Goal: Task Accomplishment & Management: Use online tool/utility

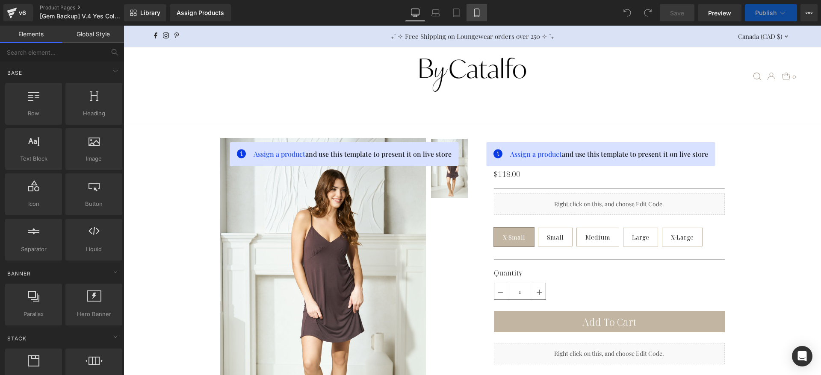
click at [478, 9] on icon at bounding box center [477, 13] width 9 height 9
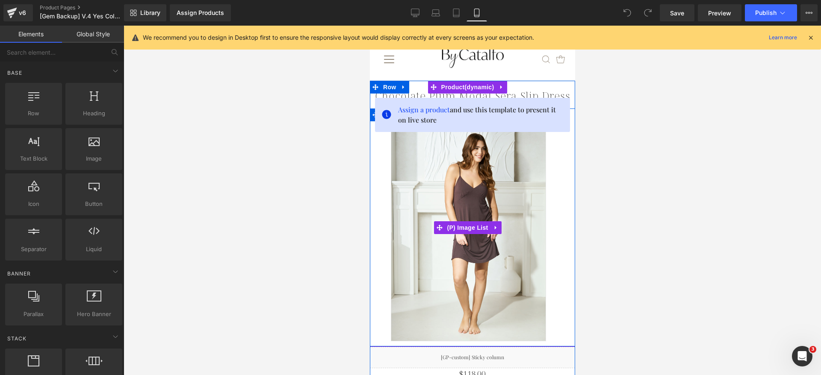
click at [433, 175] on img at bounding box center [467, 225] width 155 height 232
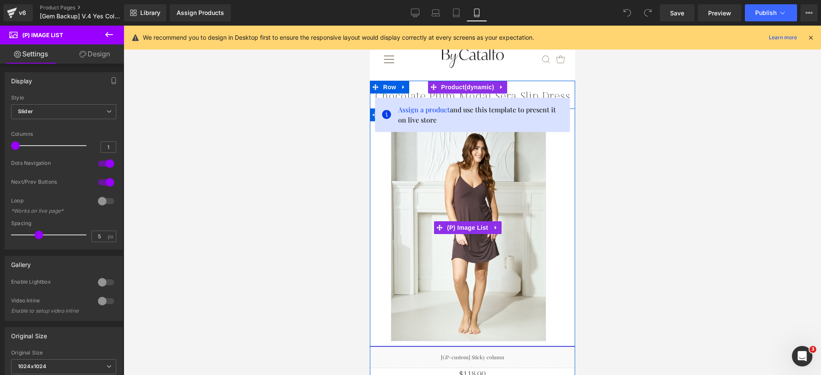
click at [475, 196] on img at bounding box center [467, 225] width 155 height 232
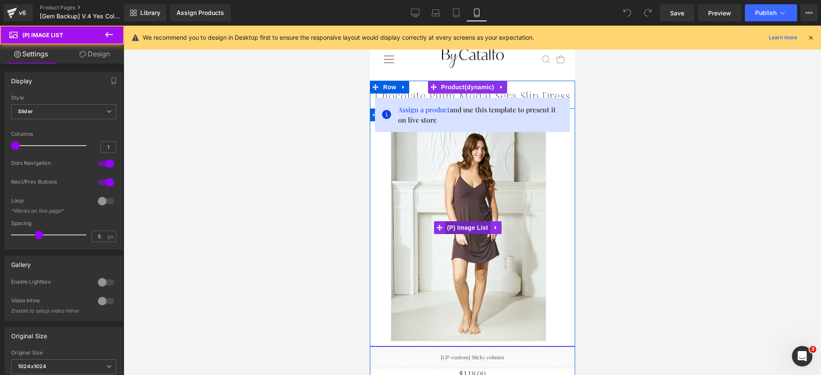
click at [463, 224] on span "(P) Image List" at bounding box center [467, 228] width 45 height 13
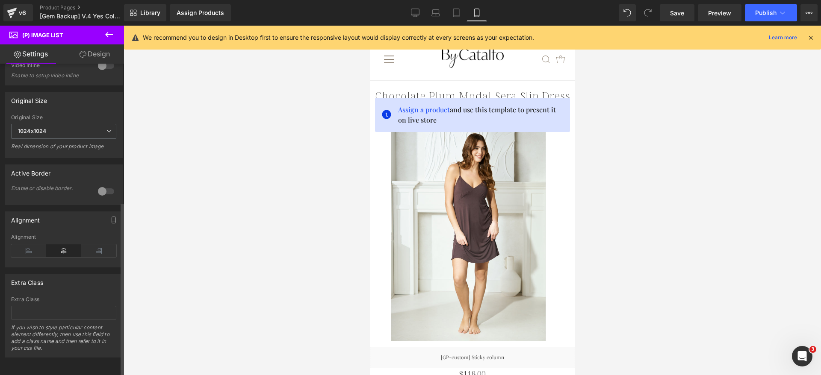
scroll to position [181, 0]
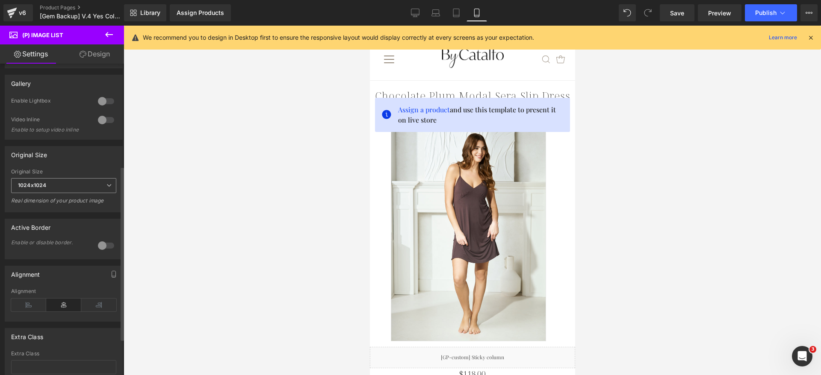
click at [84, 187] on span "1024x1024" at bounding box center [63, 185] width 105 height 15
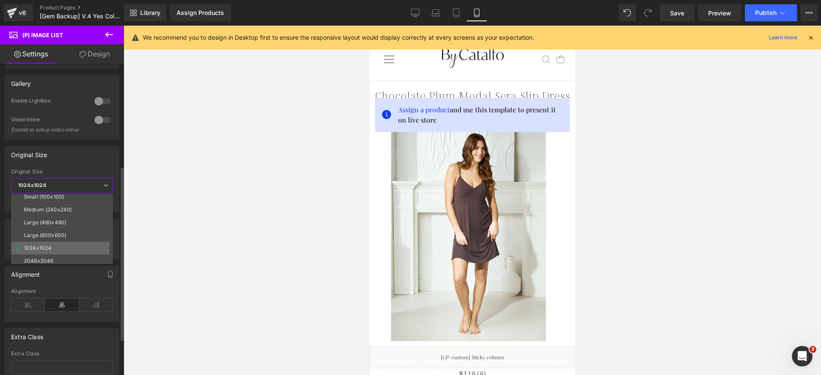
scroll to position [7, 0]
click at [69, 254] on li "2048x2048" at bounding box center [64, 257] width 106 height 13
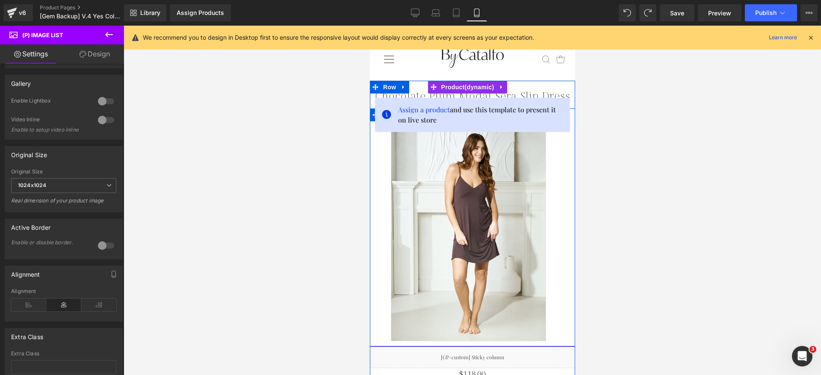
click at [388, 154] on div "‹ › (P) Image List Row" at bounding box center [471, 228] width 205 height 238
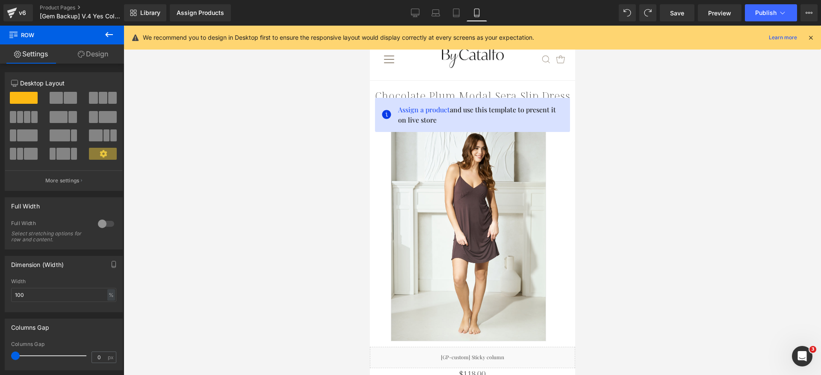
click at [707, 163] on div at bounding box center [473, 201] width 698 height 350
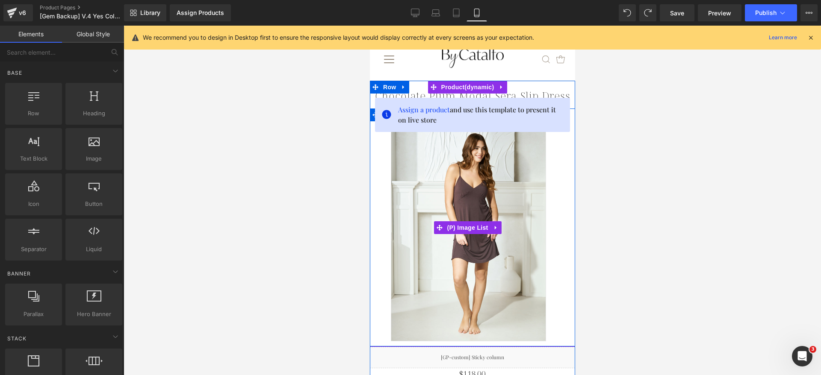
click at [413, 198] on img at bounding box center [467, 225] width 155 height 232
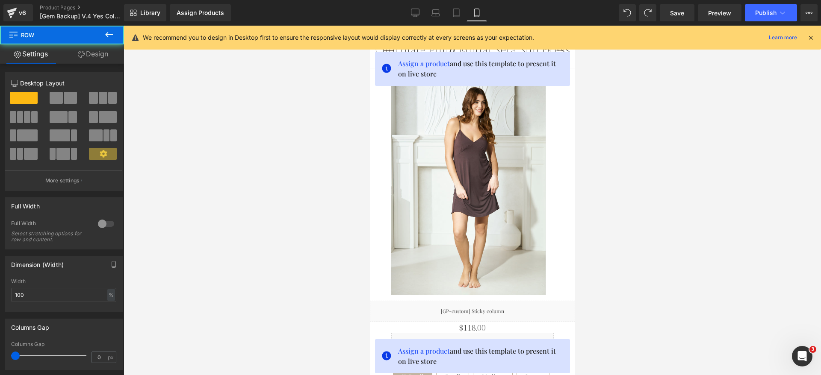
scroll to position [47, 0]
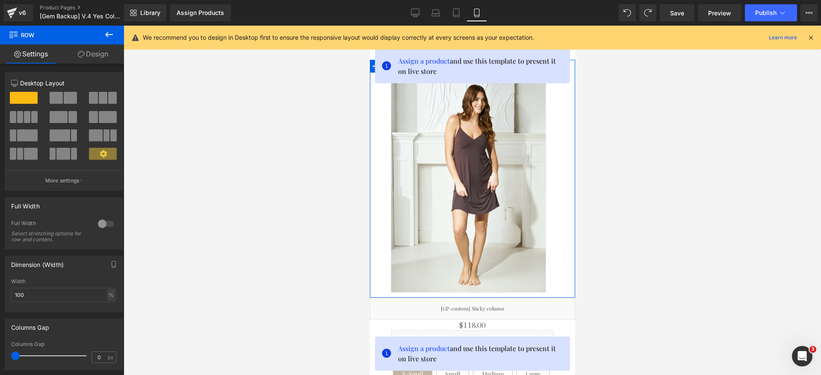
click at [98, 52] on link "Design" at bounding box center [93, 53] width 62 height 19
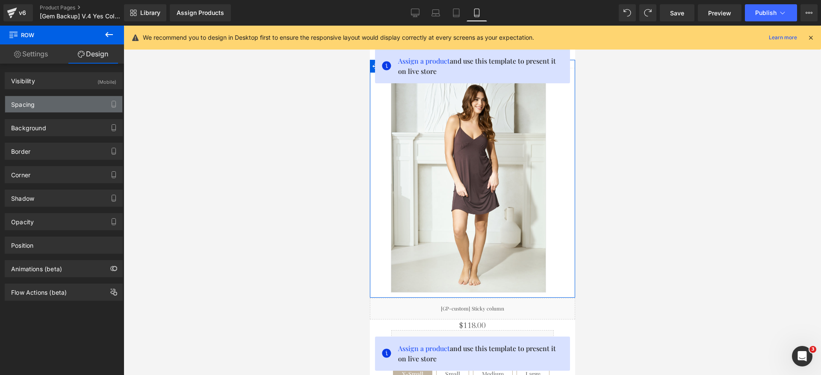
click at [38, 106] on div "Spacing" at bounding box center [63, 104] width 117 height 16
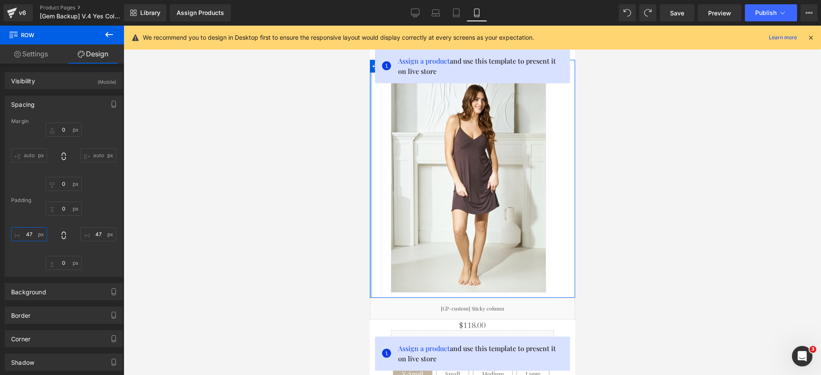
click at [33, 234] on input "47" at bounding box center [29, 235] width 36 height 14
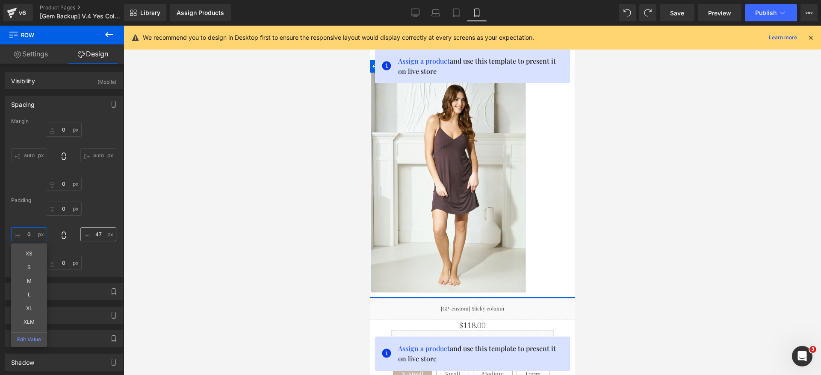
type input "0"
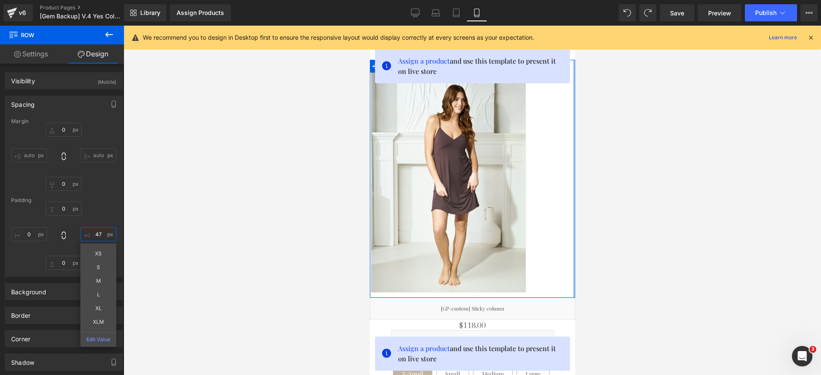
click at [98, 236] on input "47" at bounding box center [98, 235] width 36 height 14
type input "0"
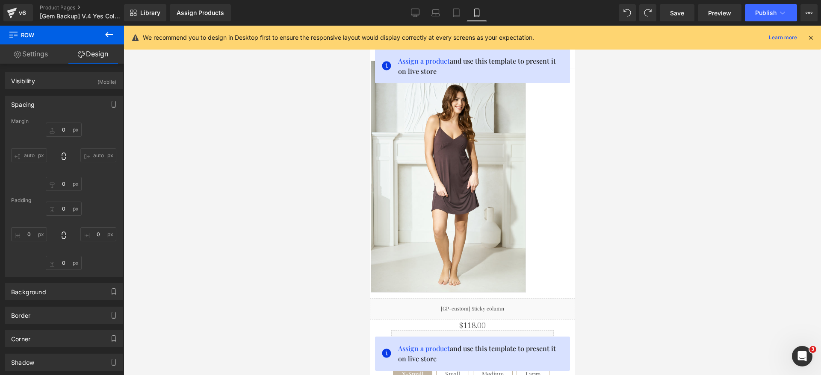
click at [488, 166] on img at bounding box center [447, 177] width 155 height 232
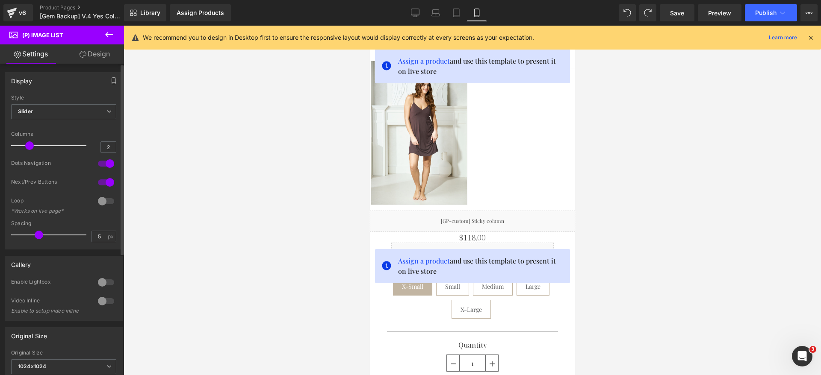
drag, startPoint x: 15, startPoint y: 144, endPoint x: 23, endPoint y: 144, distance: 7.3
click at [23, 144] on div at bounding box center [50, 145] width 71 height 17
type input "1"
drag, startPoint x: 28, startPoint y: 147, endPoint x: 12, endPoint y: 162, distance: 22.1
click at [0, 156] on div "Display Default Slider Style Slider Default Slider 5 Columns 5 4 Columns 4 3 Co…" at bounding box center [64, 158] width 128 height 184
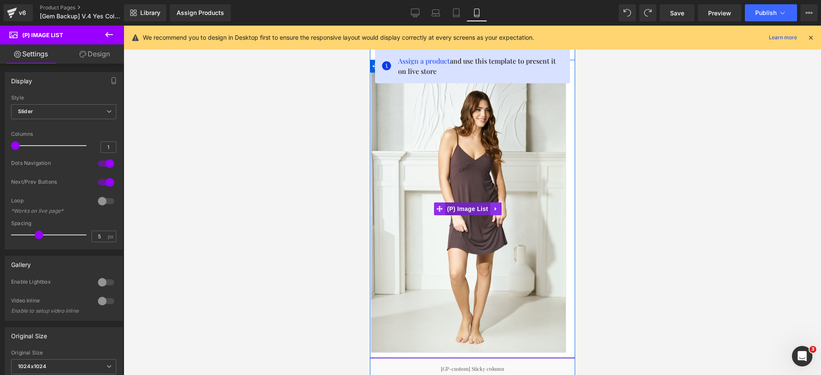
click at [464, 206] on span "(P) Image List" at bounding box center [467, 209] width 45 height 13
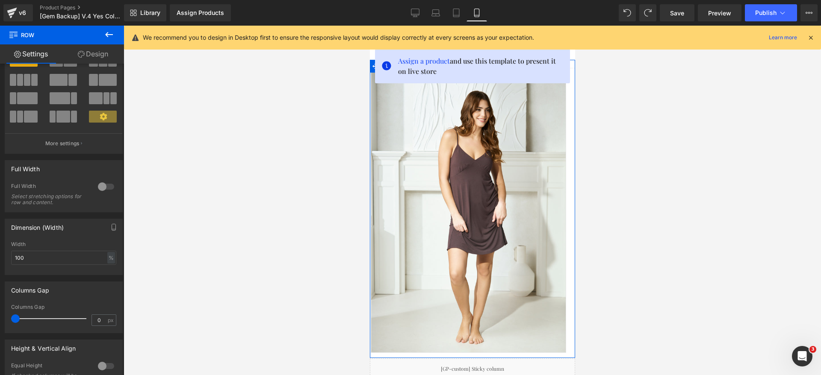
scroll to position [0, 0]
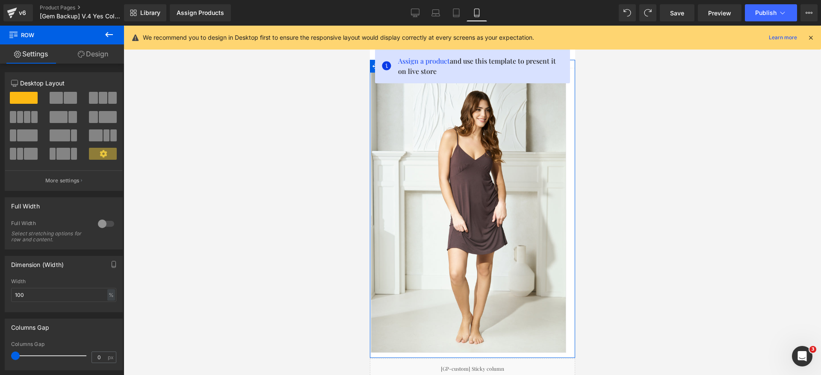
click at [104, 61] on link "Design" at bounding box center [93, 53] width 62 height 19
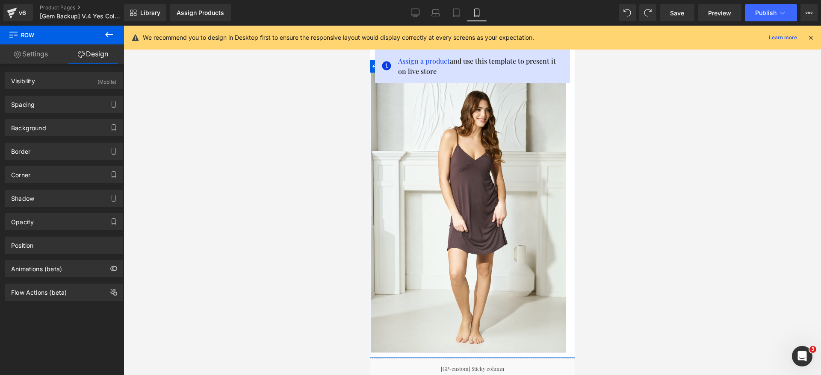
type input "0"
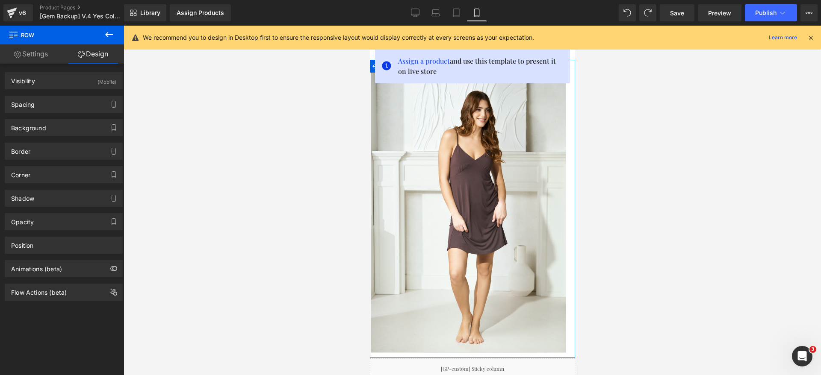
type input "0"
click at [41, 103] on div "Spacing" at bounding box center [63, 104] width 117 height 16
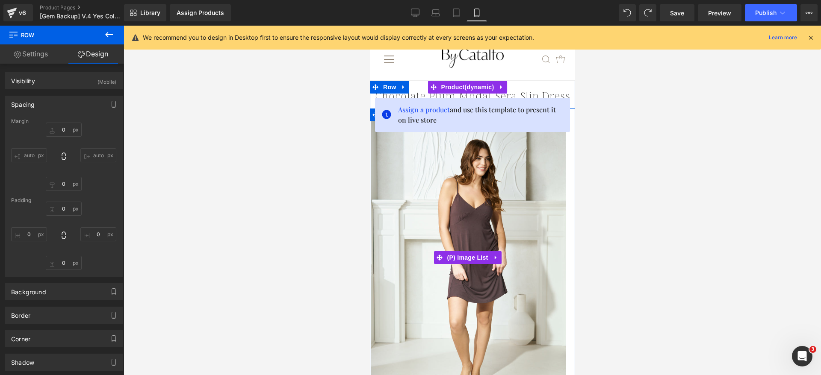
click at [455, 166] on img at bounding box center [467, 255] width 195 height 293
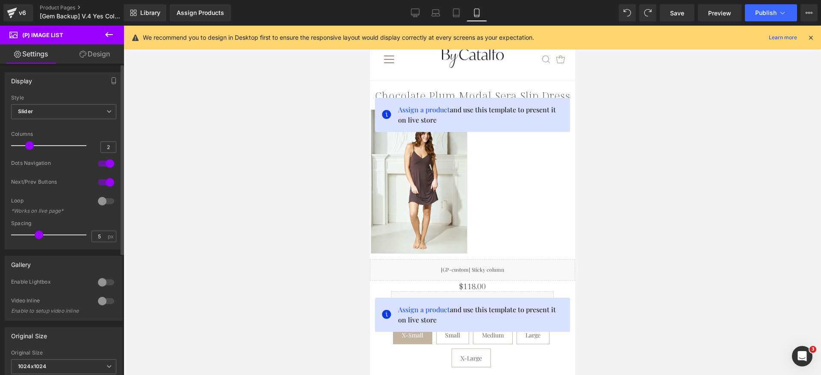
drag, startPoint x: 18, startPoint y: 147, endPoint x: 26, endPoint y: 147, distance: 7.3
click at [26, 147] on span at bounding box center [29, 146] width 9 height 9
type input "1"
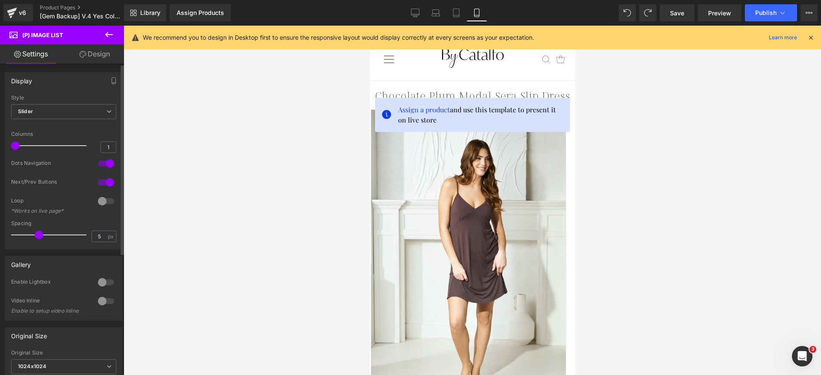
drag, startPoint x: 28, startPoint y: 145, endPoint x: 0, endPoint y: 145, distance: 27.8
click at [0, 145] on div "Display Default Slider Style Slider Default Slider 5 Columns 5 4 Columns 4 3 Co…" at bounding box center [64, 158] width 128 height 184
drag, startPoint x: 687, startPoint y: 18, endPoint x: 694, endPoint y: 18, distance: 6.9
click at [686, 18] on link "Save" at bounding box center [677, 12] width 35 height 17
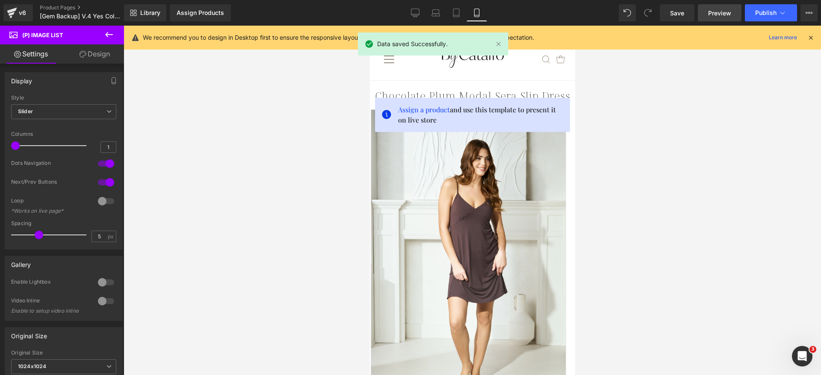
click at [733, 16] on link "Preview" at bounding box center [720, 12] width 44 height 17
